Goal: Information Seeking & Learning: Learn about a topic

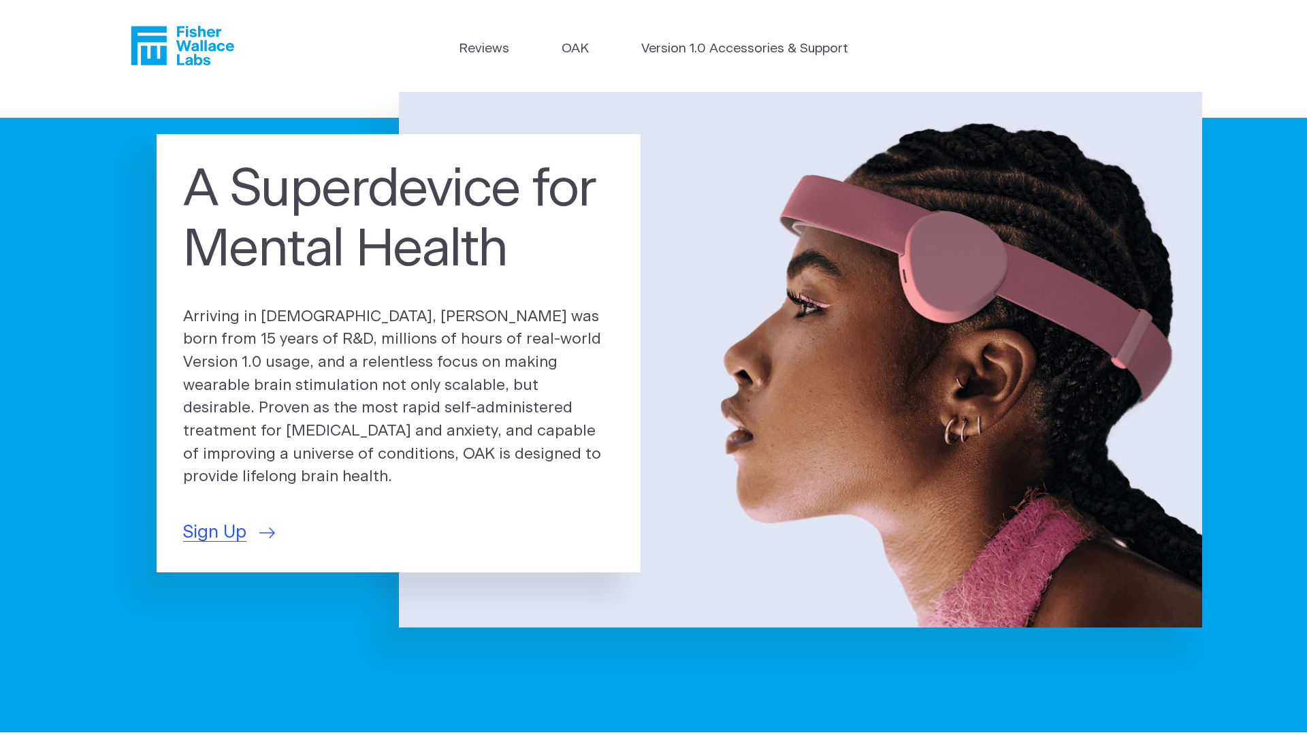
click at [653, 2] on header "Reviews [GEOGRAPHIC_DATA] Version 1.0 Accessories & Support" at bounding box center [653, 46] width 1307 height 92
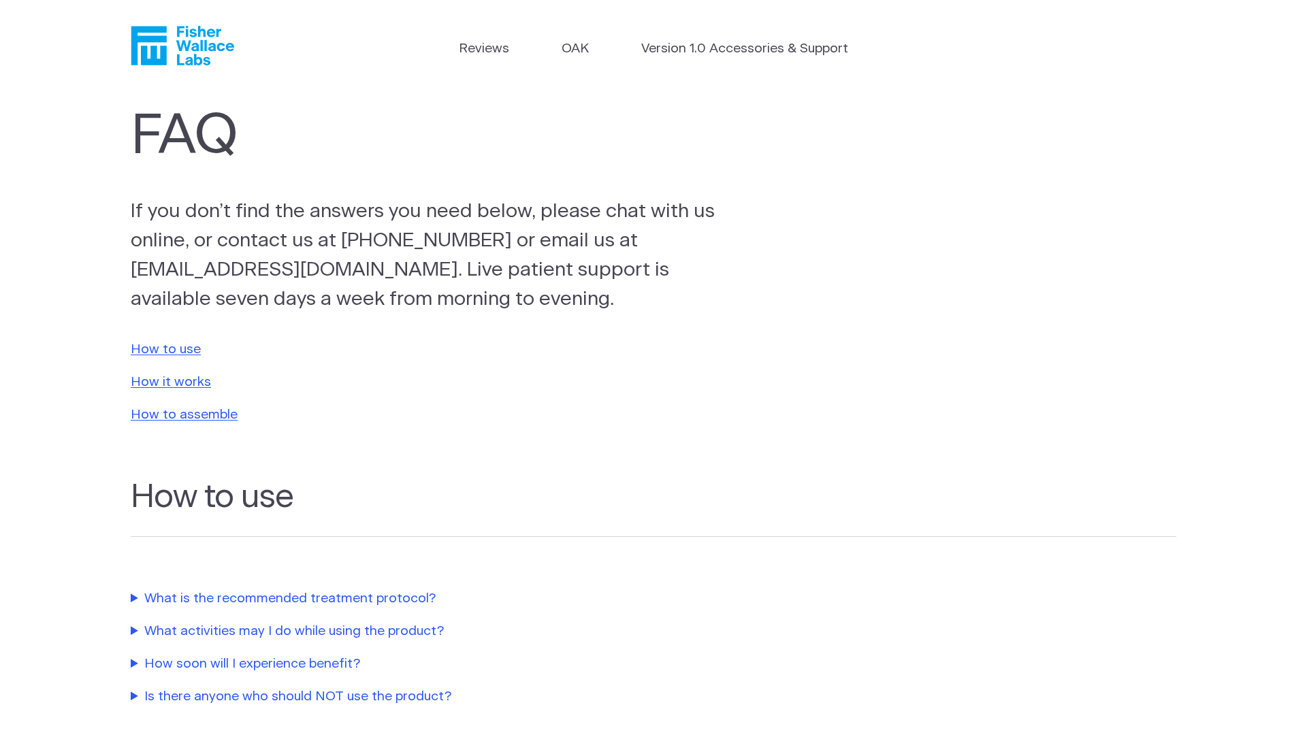
click at [653, 2] on header "Reviews [GEOGRAPHIC_DATA] Version 1.0 Accessories & Support" at bounding box center [653, 46] width 1307 height 92
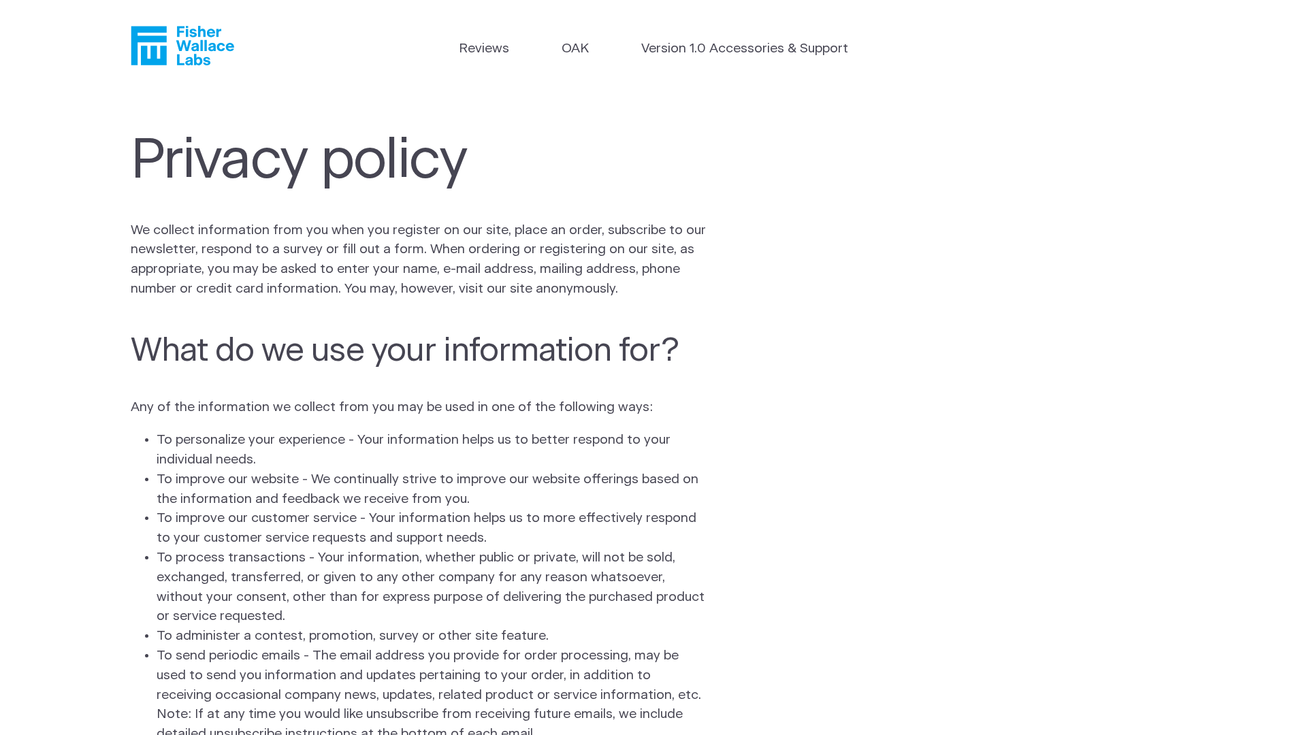
click at [653, 2] on header "Reviews [GEOGRAPHIC_DATA] Version 1.0 Accessories & Support" at bounding box center [653, 46] width 1307 height 92
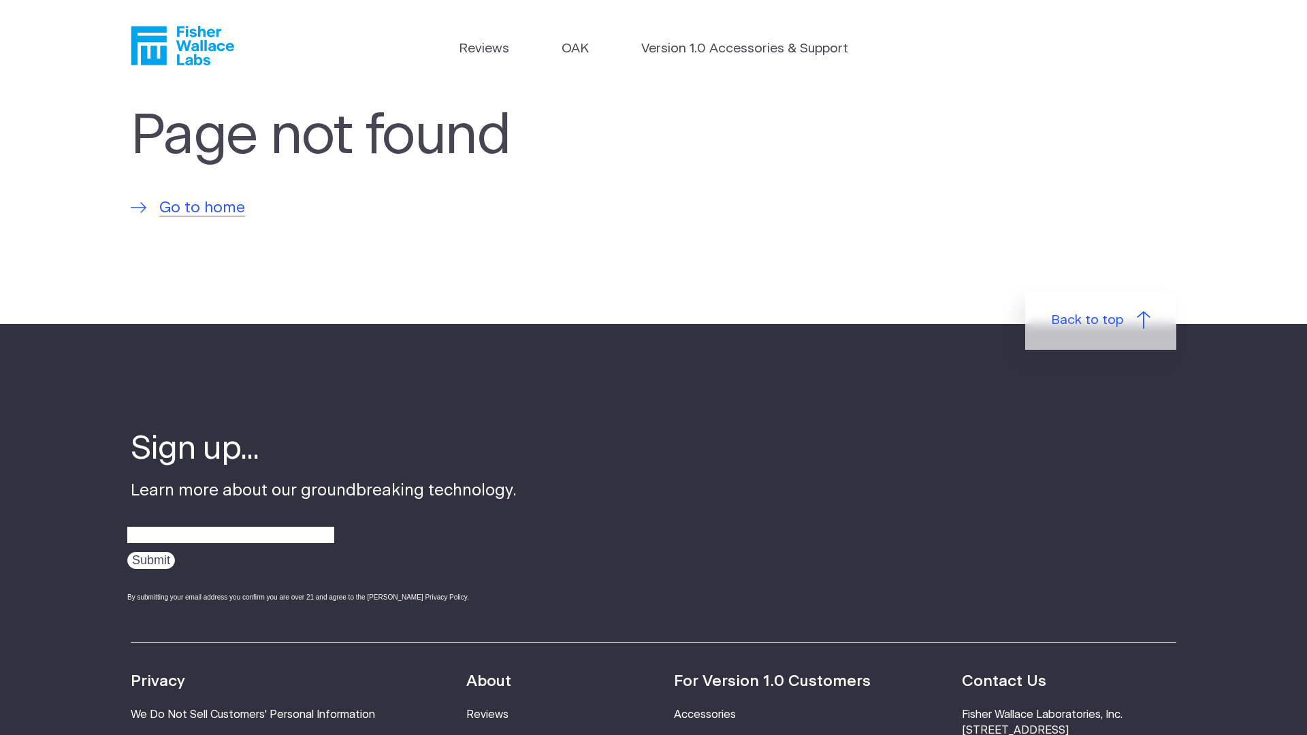
click at [653, 2] on header "Reviews [GEOGRAPHIC_DATA] Version 1.0 Accessories & Support" at bounding box center [653, 46] width 1307 height 92
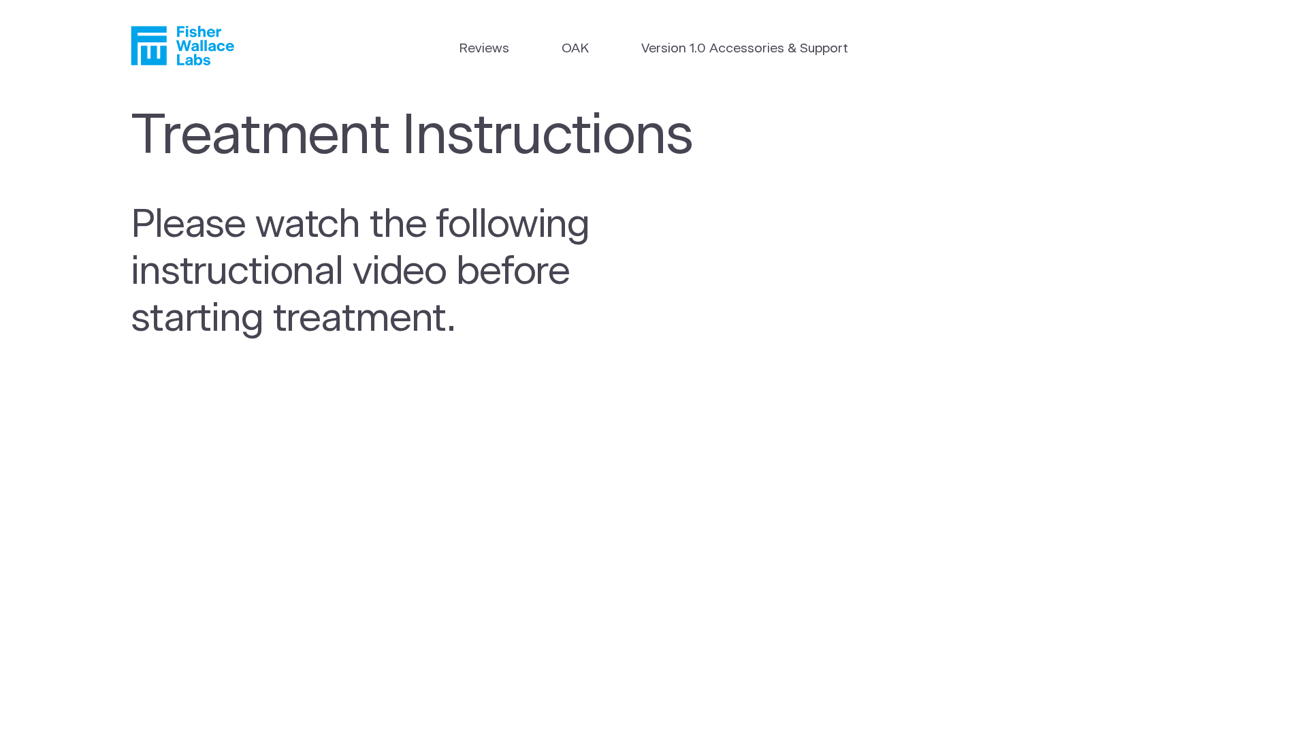
click at [653, 2] on header "Reviews [GEOGRAPHIC_DATA] Version 1.0 Accessories & Support" at bounding box center [653, 46] width 1307 height 92
